Goal: Task Accomplishment & Management: Manage account settings

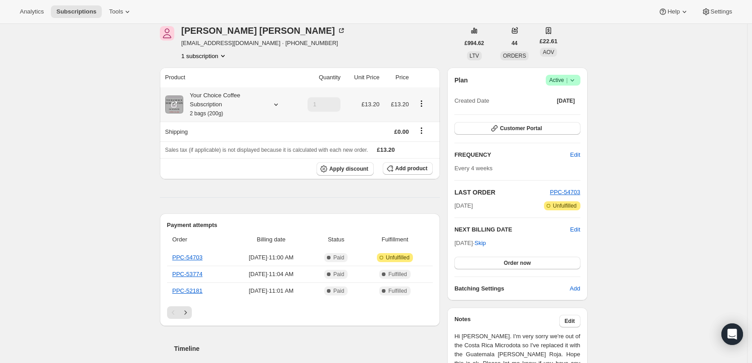
scroll to position [135, 0]
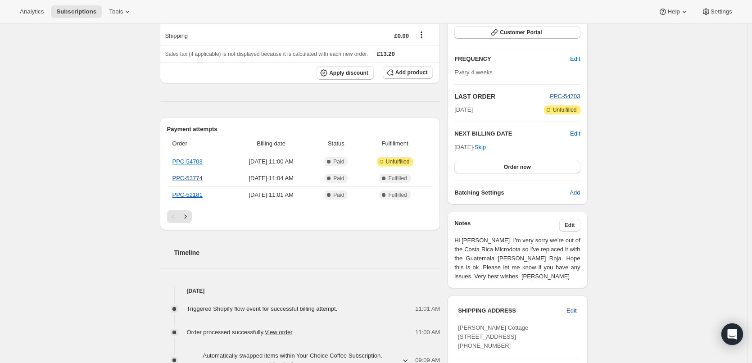
click at [574, 231] on div "Notes Edit Hi Jane. I'm very sorry we're out of the Costa Rica Microdota so I'v…" at bounding box center [517, 250] width 126 height 62
click at [575, 227] on span "Edit" at bounding box center [570, 224] width 10 height 7
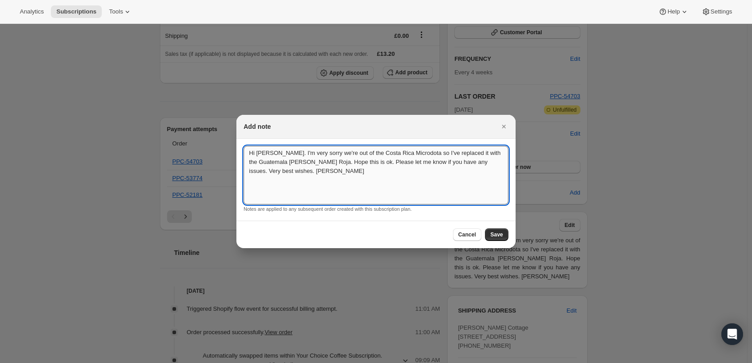
drag, startPoint x: 274, startPoint y: 162, endPoint x: 248, endPoint y: 160, distance: 26.6
click at [248, 160] on textarea "Hi Jane. I'm very sorry we're out of the Costa Rica Microdota so I've replaced …" at bounding box center [376, 175] width 265 height 59
drag, startPoint x: 285, startPoint y: 163, endPoint x: 249, endPoint y: 161, distance: 36.0
click at [249, 161] on textarea "Hi Jane. I'm very sorry we're out of the Costa Rica Microdota so I've replaced …" at bounding box center [376, 175] width 265 height 59
type textarea "Hi Jane. I'm very sorry we're out of the Costa Rica Microdota so I've replaced …"
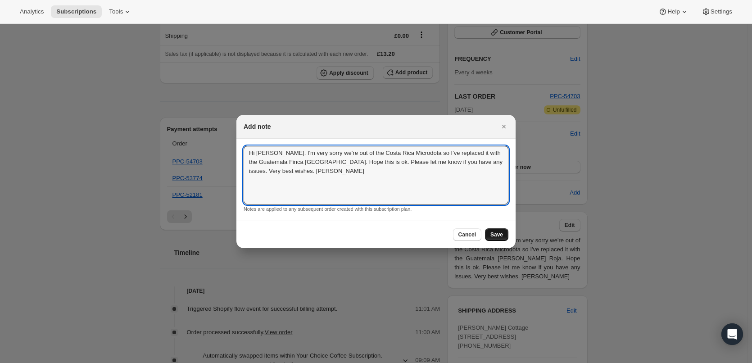
click at [492, 235] on span "Save" at bounding box center [496, 234] width 13 height 7
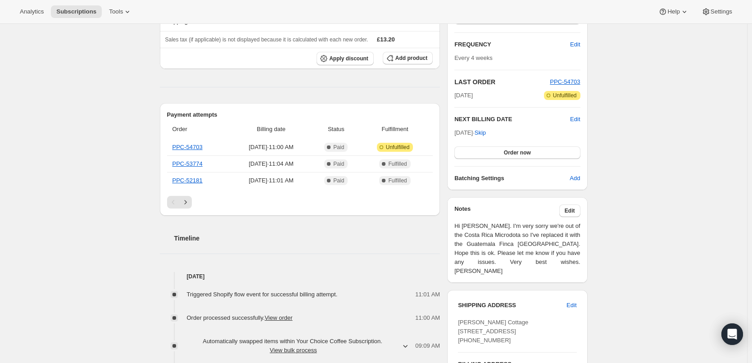
scroll to position [270, 0]
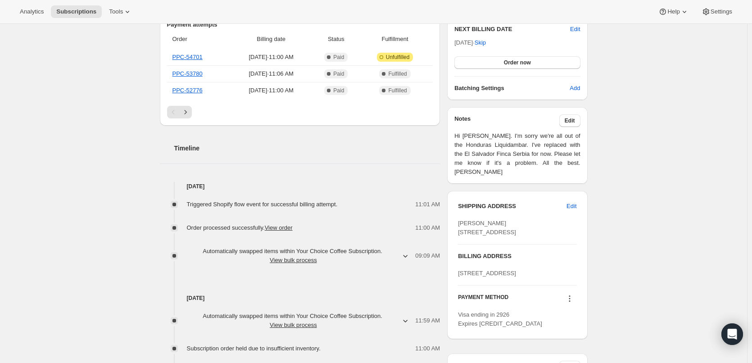
scroll to position [225, 0]
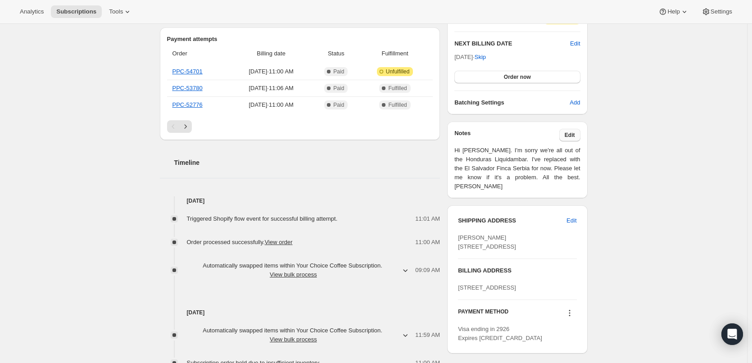
click at [580, 134] on button "Edit" at bounding box center [569, 135] width 21 height 13
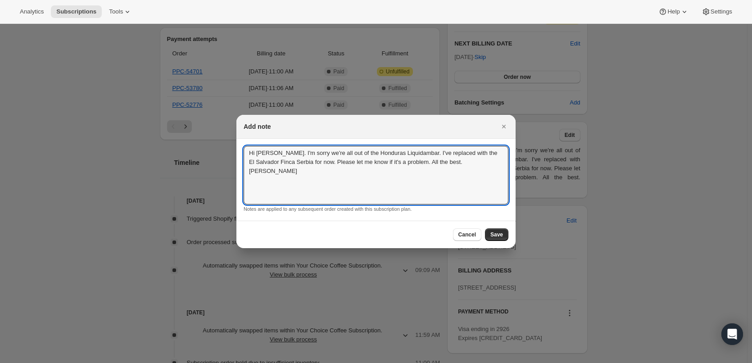
drag, startPoint x: 465, startPoint y: 174, endPoint x: 149, endPoint y: 124, distance: 320.0
click at [508, 233] on div "Cancel Save" at bounding box center [375, 234] width 279 height 27
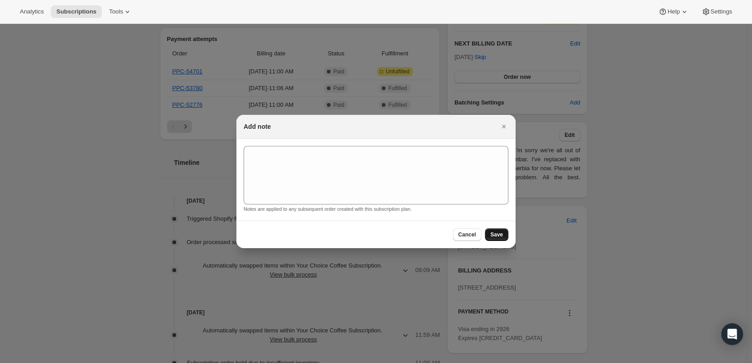
click at [505, 233] on button "Save" at bounding box center [496, 234] width 23 height 13
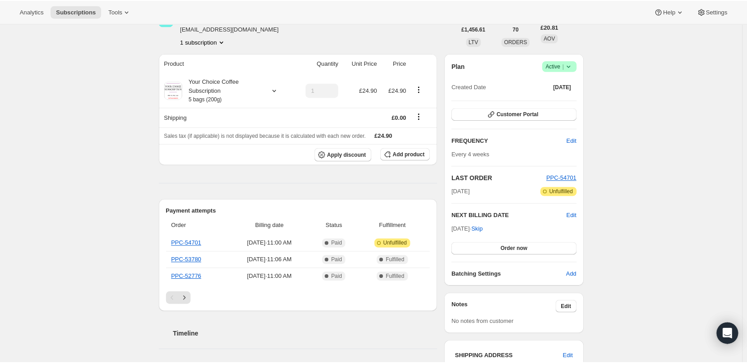
scroll to position [0, 0]
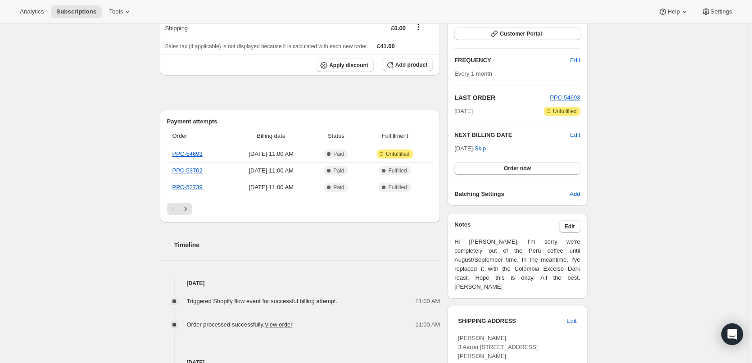
scroll to position [225, 0]
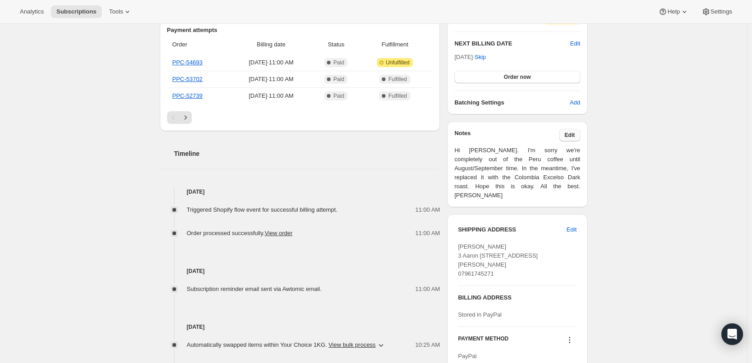
click at [570, 137] on span "Edit" at bounding box center [570, 134] width 10 height 7
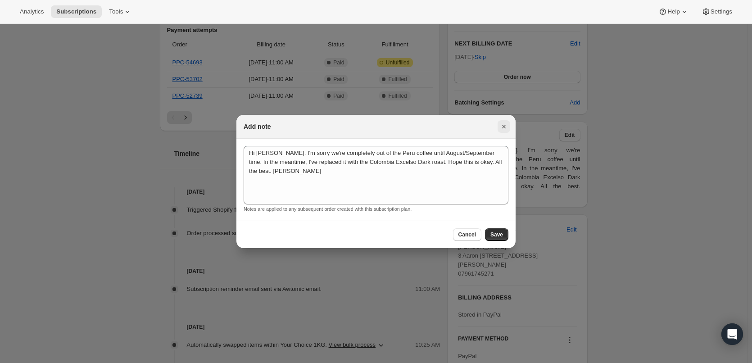
click at [506, 128] on icon "Close" at bounding box center [503, 126] width 9 height 9
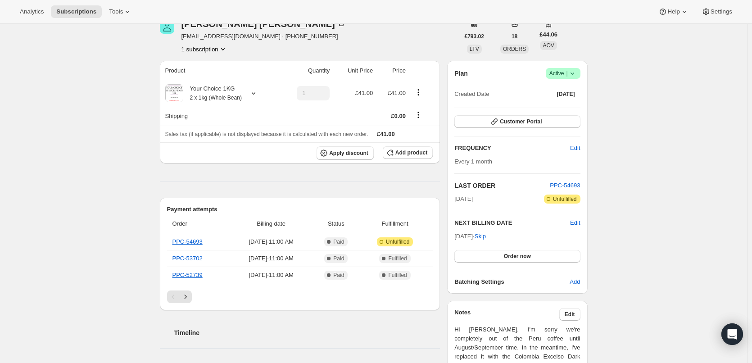
scroll to position [45, 0]
click at [532, 125] on span "Customer Portal" at bounding box center [521, 122] width 42 height 7
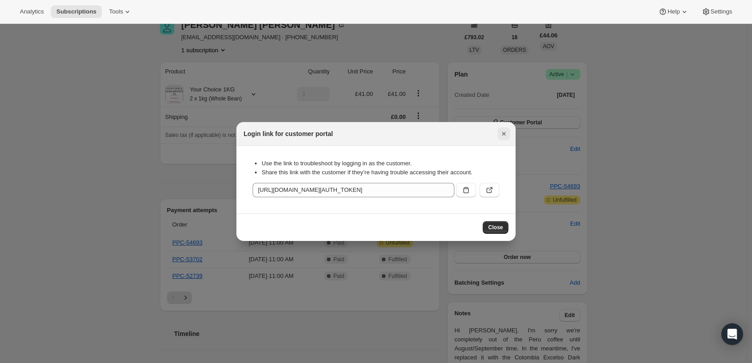
click at [504, 135] on icon "Close" at bounding box center [503, 133] width 9 height 9
